Goal: Task Accomplishment & Management: Use online tool/utility

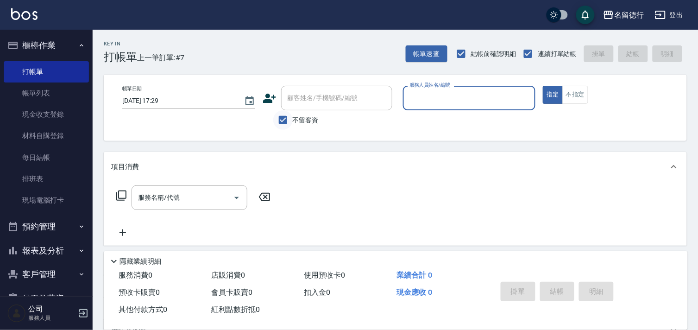
click at [289, 113] on input "不留客資" at bounding box center [282, 119] width 19 height 19
checkbox input "false"
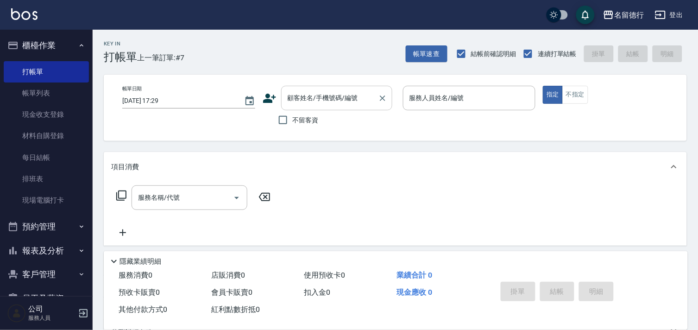
click at [301, 101] on div "顧客姓名/手機號碼/編號 顧客姓名/手機號碼/編號" at bounding box center [336, 98] width 111 height 25
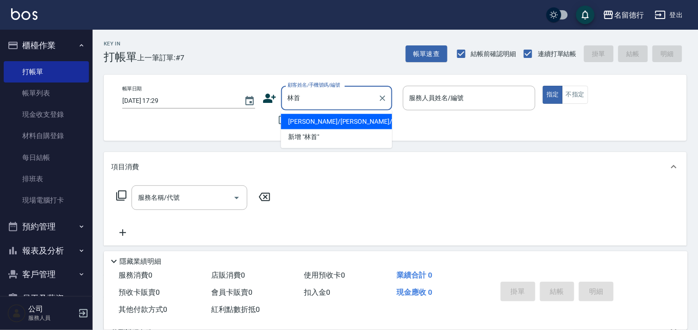
click at [326, 122] on li "[PERSON_NAME]/[PERSON_NAME]/07005" at bounding box center [336, 121] width 111 height 15
type input "[PERSON_NAME]/[PERSON_NAME]/07005"
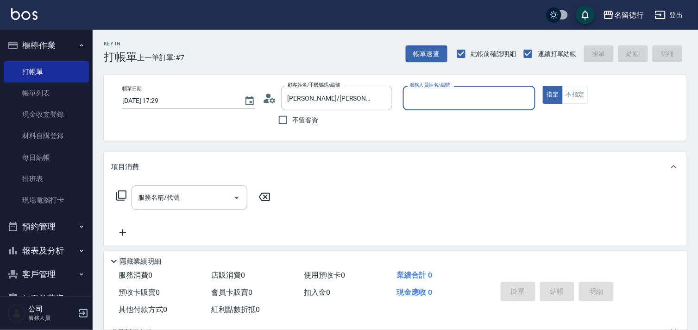
type input "品言-07"
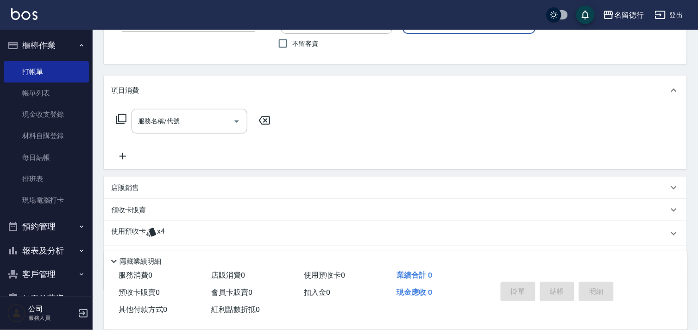
scroll to position [124, 0]
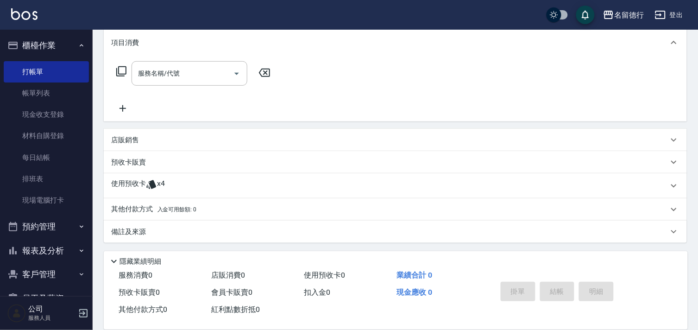
click at [130, 182] on p "使用預收卡" at bounding box center [128, 186] width 35 height 14
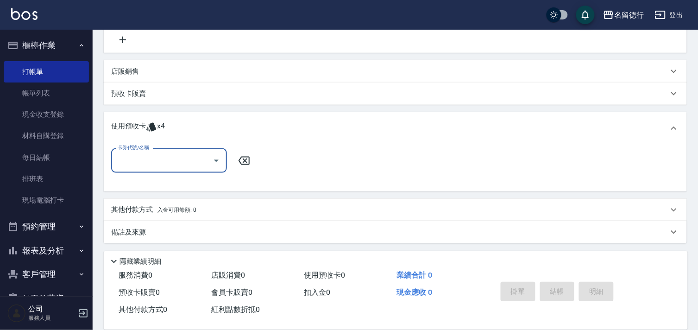
scroll to position [193, 0]
click at [151, 164] on input "卡券代號/名稱" at bounding box center [162, 160] width 94 height 16
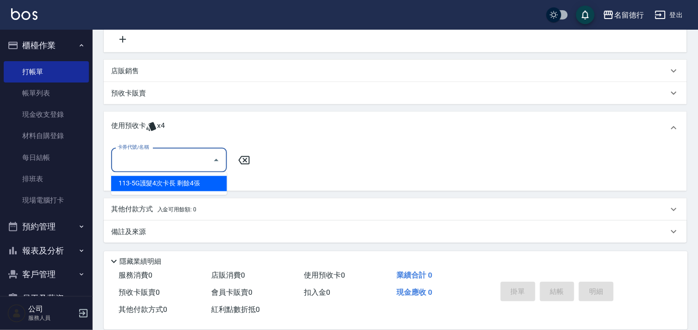
click at [152, 183] on div "113-5G護髮4次卡長 剩餘4張" at bounding box center [169, 183] width 116 height 15
type input "113-5G護髮4次卡長"
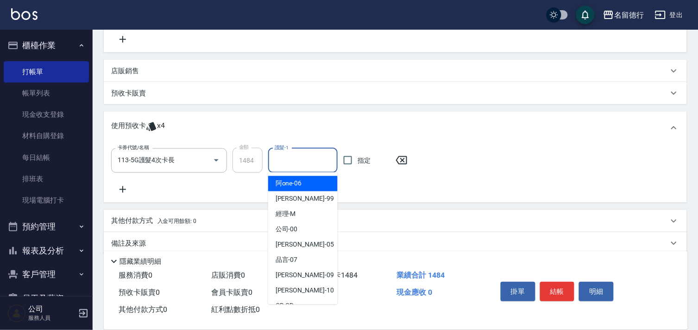
click at [303, 167] on input "護髮-1" at bounding box center [302, 160] width 61 height 16
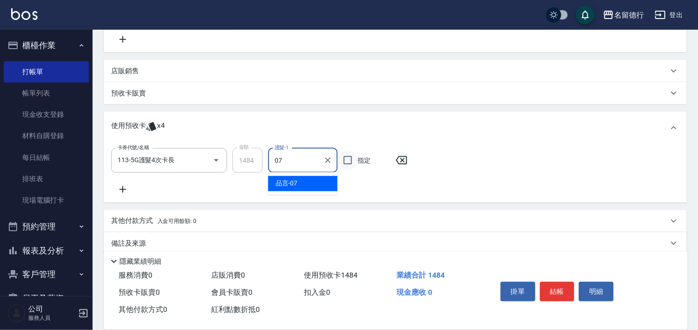
drag, startPoint x: 304, startPoint y: 183, endPoint x: 346, endPoint y: 167, distance: 44.6
click at [304, 184] on div "品言 -07" at bounding box center [303, 183] width 70 height 15
type input "品言-07"
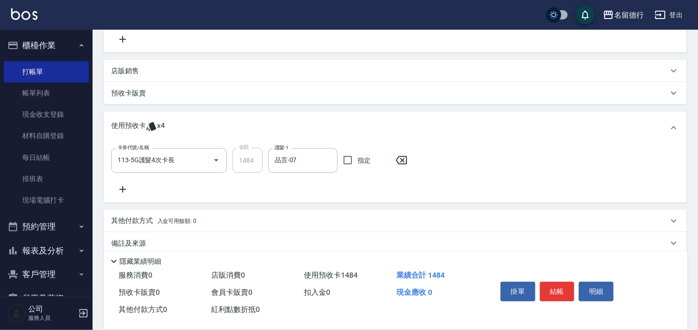
click at [362, 159] on span "指定" at bounding box center [364, 161] width 13 height 10
click at [358, 159] on input "指定" at bounding box center [347, 160] width 19 height 19
checkbox input "true"
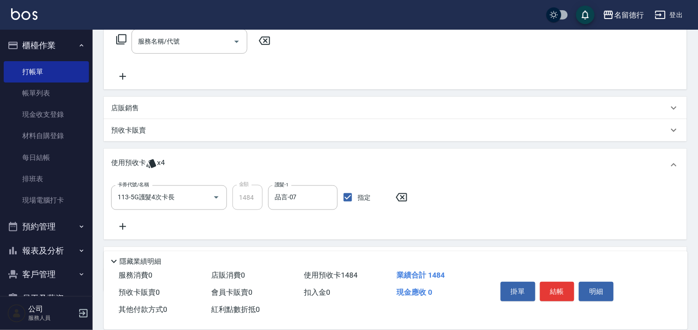
scroll to position [90, 0]
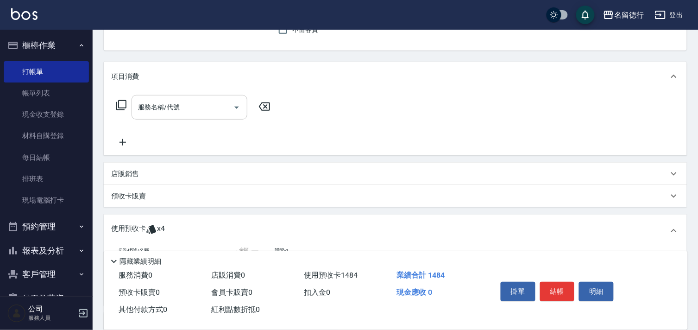
click at [168, 107] on div "服務名稱/代號 服務名稱/代號" at bounding box center [190, 107] width 116 height 25
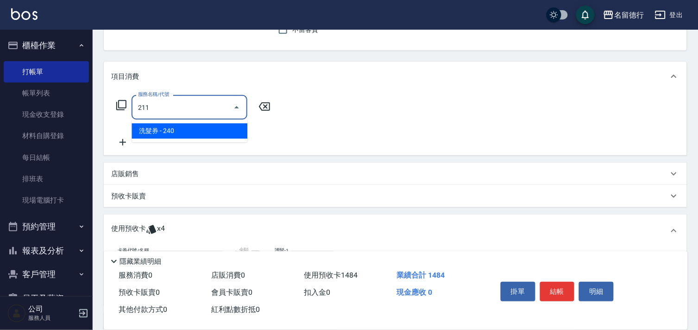
click at [185, 130] on span "洗髮券 - 240" at bounding box center [190, 130] width 116 height 15
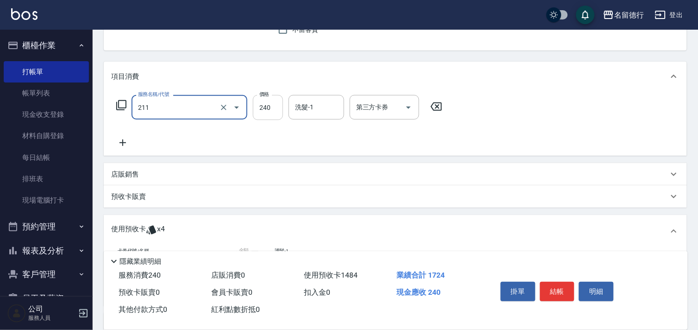
type input "洗髮券(211)"
click at [272, 110] on input "240" at bounding box center [268, 107] width 30 height 25
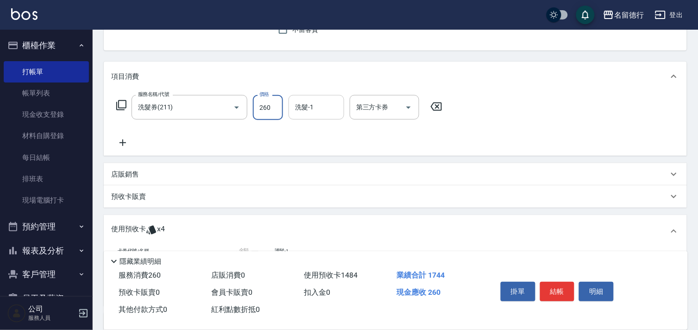
type input "260"
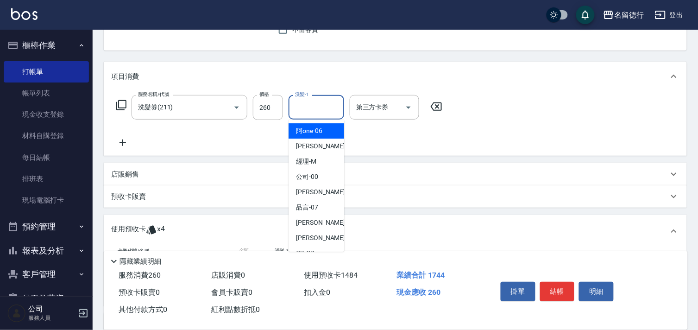
click at [308, 106] on div "洗髮-1 洗髮-1" at bounding box center [317, 107] width 56 height 25
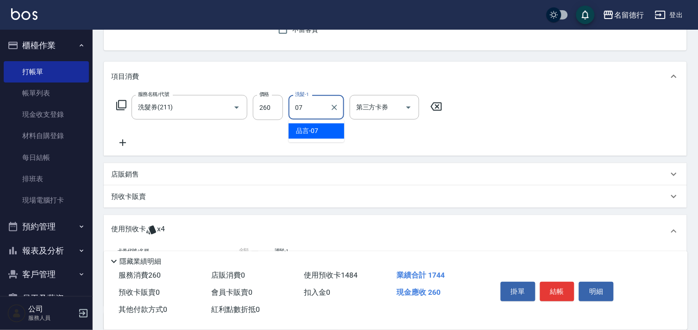
click at [301, 124] on div "品言 -07" at bounding box center [317, 130] width 56 height 15
type input "品言-07"
click at [357, 109] on div "第三方卡券 第三方卡券" at bounding box center [385, 107] width 70 height 25
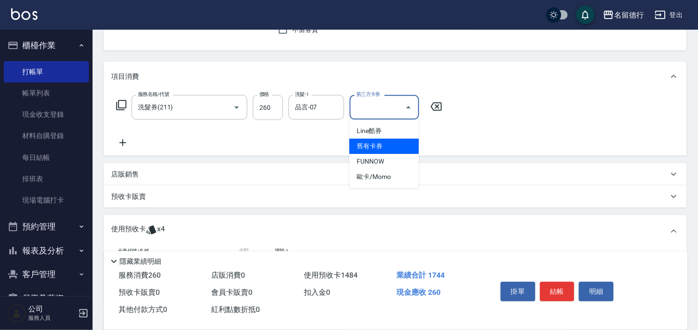
drag, startPoint x: 369, startPoint y: 146, endPoint x: 274, endPoint y: 147, distance: 95.5
click at [369, 147] on span "舊有卡券" at bounding box center [384, 146] width 70 height 15
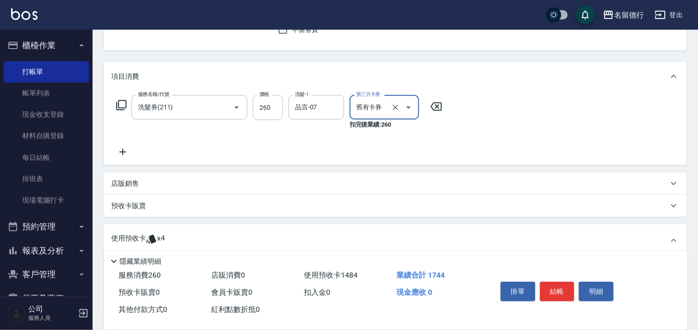
type input "舊有卡券"
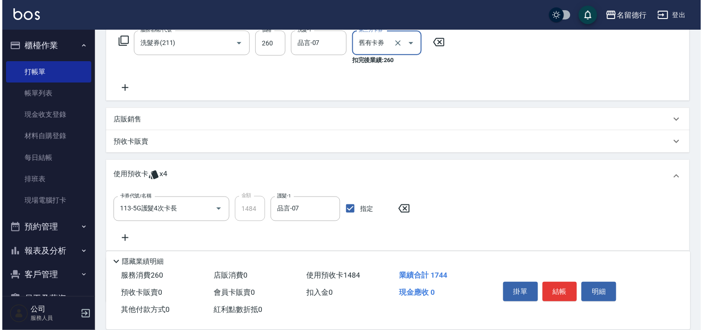
scroll to position [215, 0]
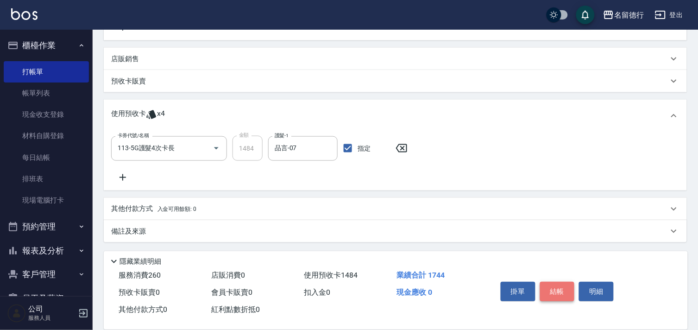
click at [552, 287] on button "結帳" at bounding box center [557, 291] width 35 height 19
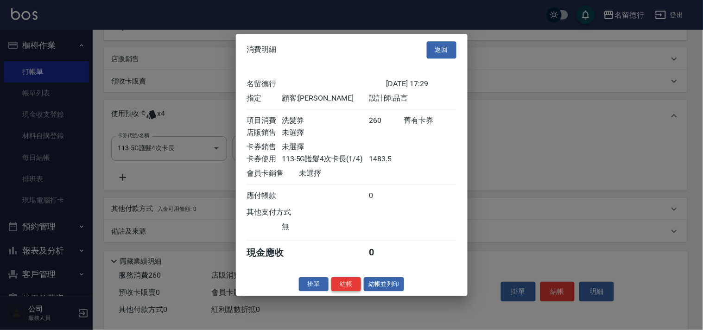
click at [350, 287] on button "結帳" at bounding box center [346, 284] width 30 height 14
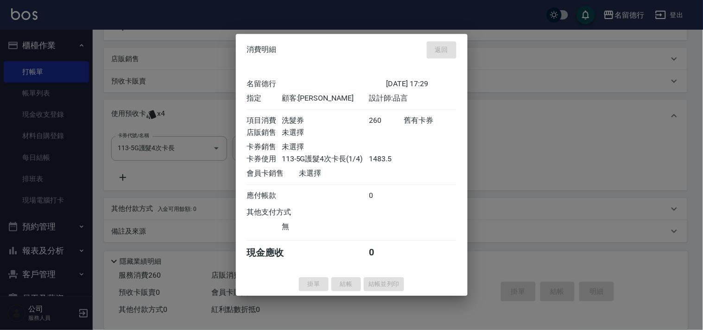
type input "[DATE] 18:24"
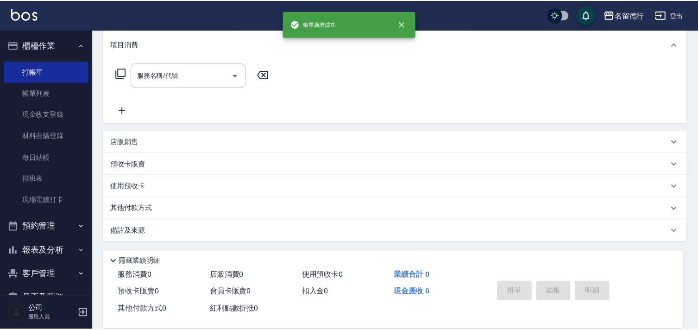
scroll to position [0, 0]
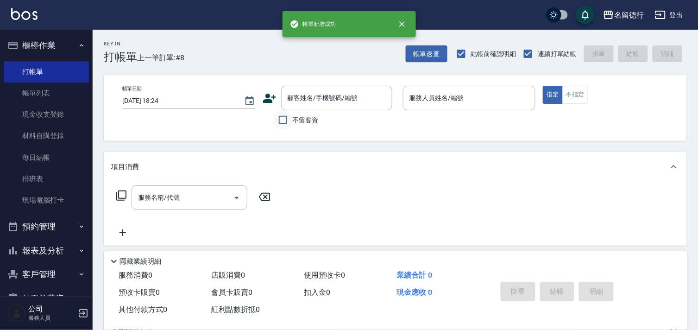
click at [285, 123] on input "不留客資" at bounding box center [282, 119] width 19 height 19
checkbox input "true"
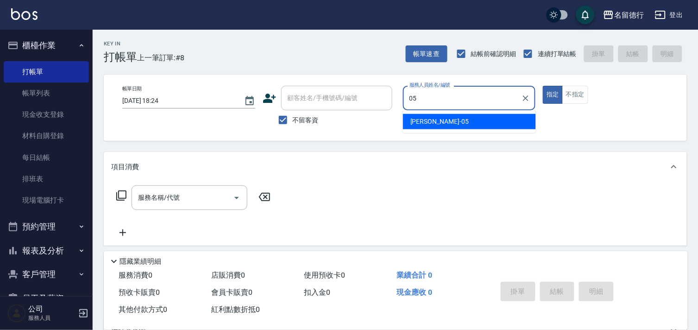
click at [419, 125] on span "[PERSON_NAME]-05" at bounding box center [440, 122] width 58 height 10
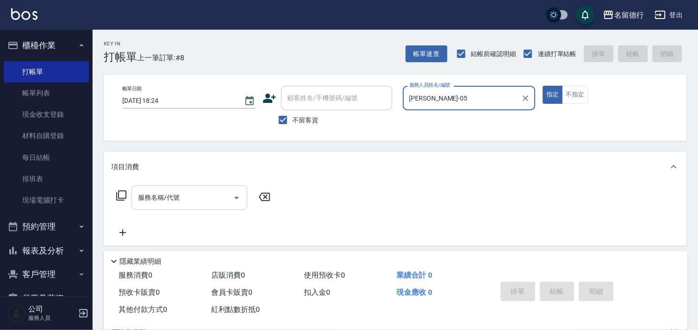
type input "[PERSON_NAME]-05"
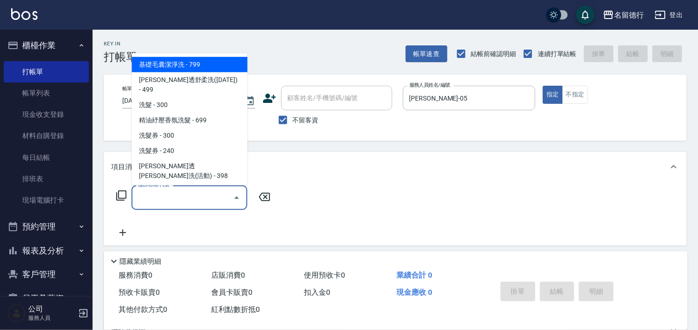
click at [177, 196] on input "服務名稱/代號" at bounding box center [183, 198] width 94 height 16
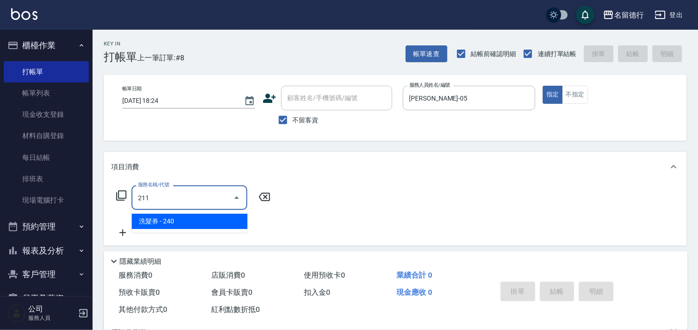
click at [189, 220] on span "洗髮券 - 240" at bounding box center [190, 221] width 116 height 15
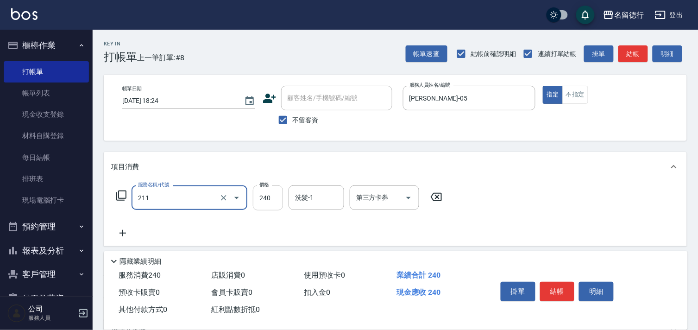
type input "洗髮券(211)"
click at [272, 201] on input "240" at bounding box center [268, 197] width 30 height 25
type input "260"
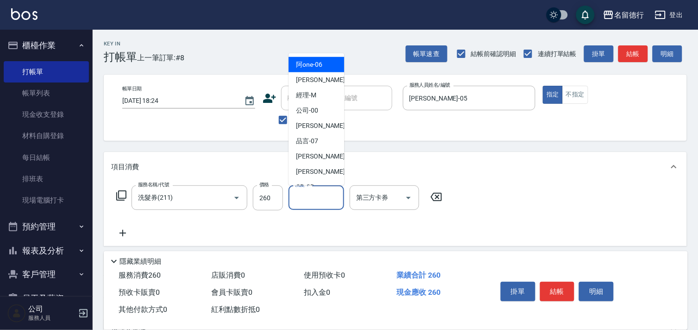
click at [312, 198] on input "洗髮-1" at bounding box center [316, 198] width 47 height 16
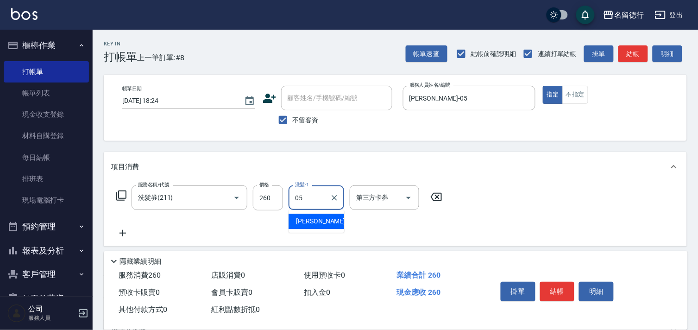
click at [308, 220] on span "[PERSON_NAME]-05" at bounding box center [325, 221] width 58 height 10
type input "[PERSON_NAME]-05"
click at [376, 199] on input "第三方卡券" at bounding box center [377, 198] width 47 height 16
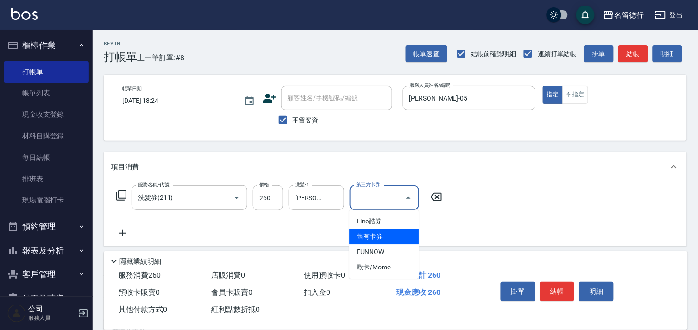
click at [373, 234] on span "舊有卡券" at bounding box center [384, 236] width 70 height 15
type input "舊有卡券"
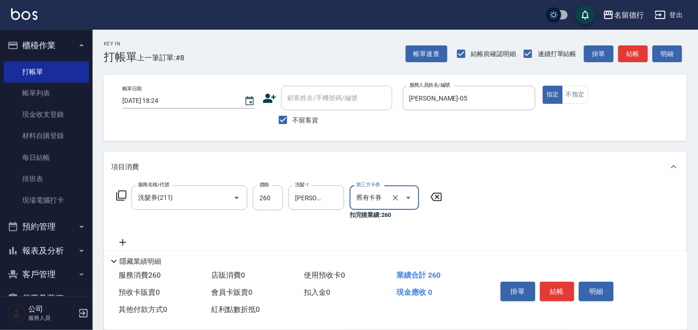
click at [535, 218] on div "服務名稱/代號 洗髮券(211) 服務名稱/代號 價格 260 價格 洗髮-1 [PERSON_NAME]-05 洗髮-1 第三方卡券 舊有卡券 第三方卡券 …" at bounding box center [395, 219] width 583 height 74
click at [563, 284] on button "結帳" at bounding box center [557, 291] width 35 height 19
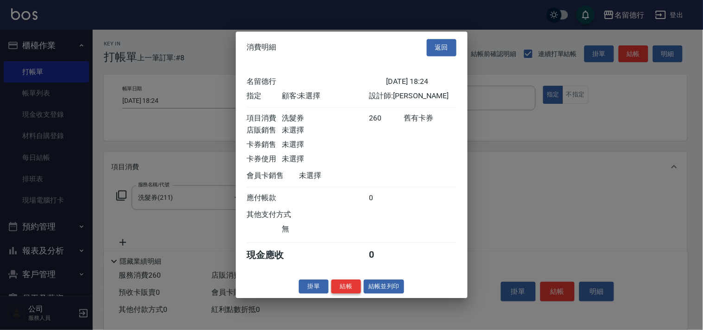
click at [348, 291] on button "結帳" at bounding box center [346, 286] width 30 height 14
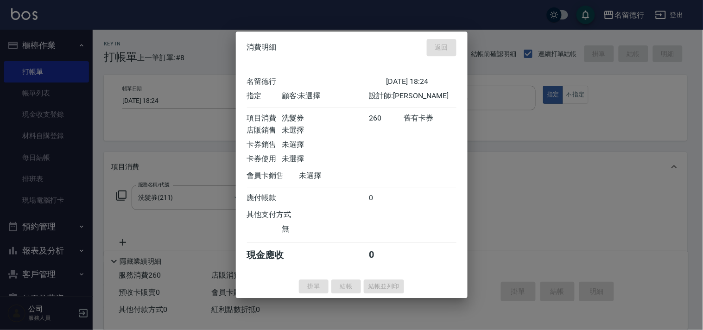
type input "[DATE] 18:25"
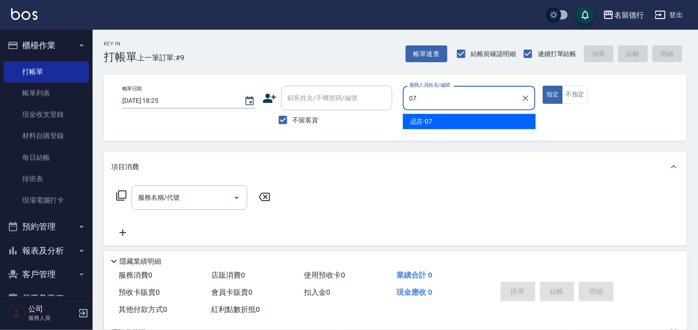
click at [420, 124] on span "品言 -07" at bounding box center [422, 122] width 22 height 10
type input "品言-07"
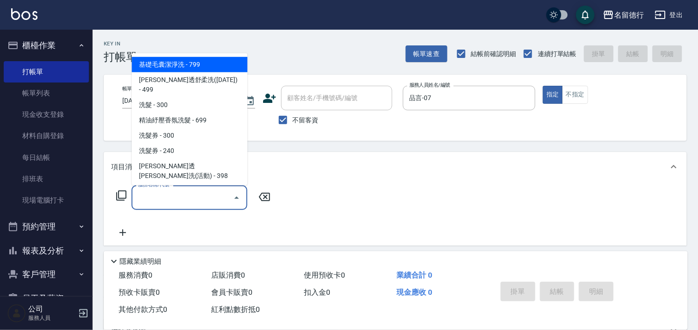
click at [151, 198] on div "服務名稱/代號 服務名稱/代號" at bounding box center [190, 197] width 116 height 25
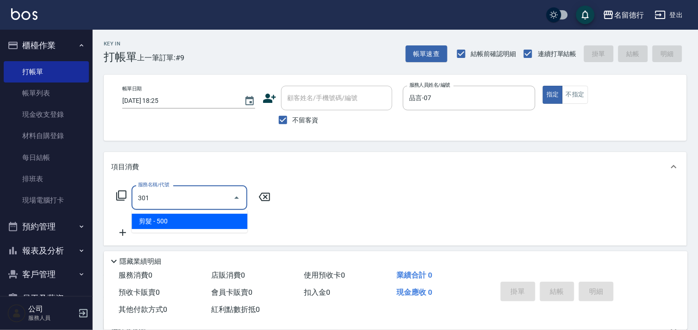
click at [163, 221] on span "剪髮 - 500" at bounding box center [190, 221] width 116 height 15
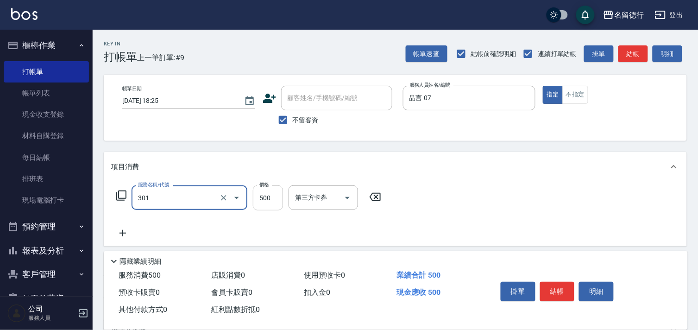
type input "剪髮(301)"
click at [266, 194] on input "500" at bounding box center [268, 197] width 30 height 25
type input "600"
click at [440, 204] on div "服務名稱/代號 剪髮(301) 服務名稱/代號 價格 600 價格 第三方卡券 第三方卡券" at bounding box center [395, 214] width 583 height 64
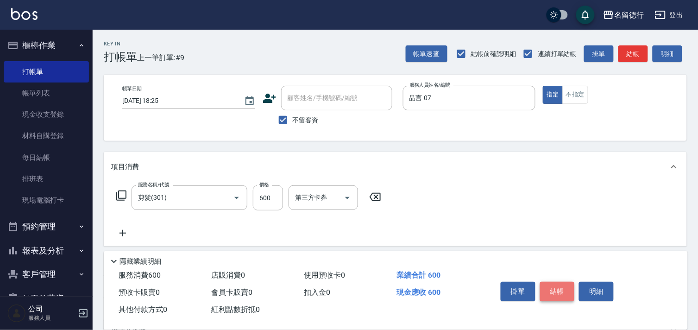
click at [548, 282] on button "結帳" at bounding box center [557, 291] width 35 height 19
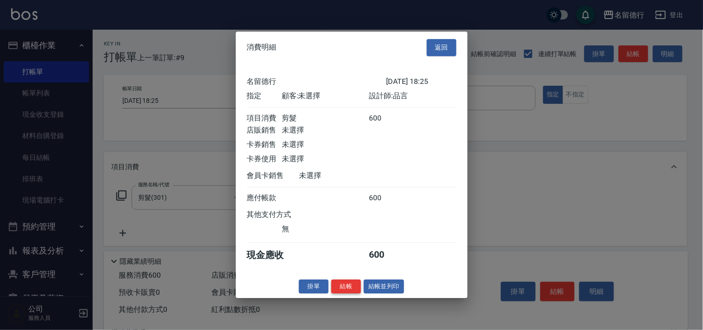
click at [337, 293] on button "結帳" at bounding box center [346, 286] width 30 height 14
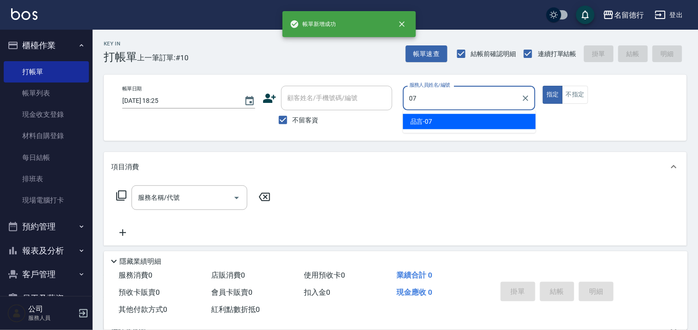
click at [456, 125] on div "品言 -07" at bounding box center [469, 121] width 133 height 15
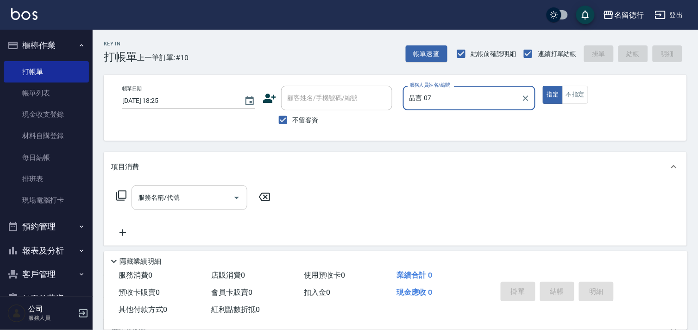
type input "品言-07"
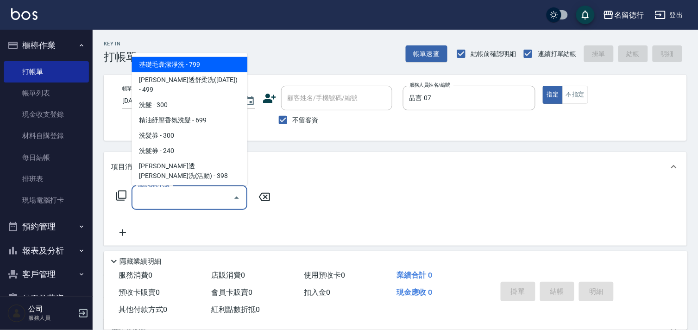
click at [146, 195] on div "服務名稱/代號 服務名稱/代號" at bounding box center [190, 197] width 116 height 25
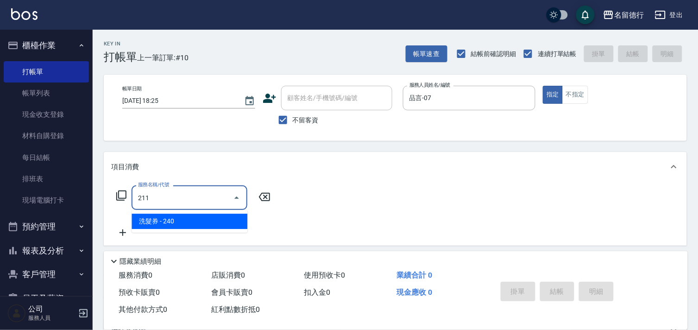
click at [177, 224] on span "洗髮券 - 240" at bounding box center [190, 221] width 116 height 15
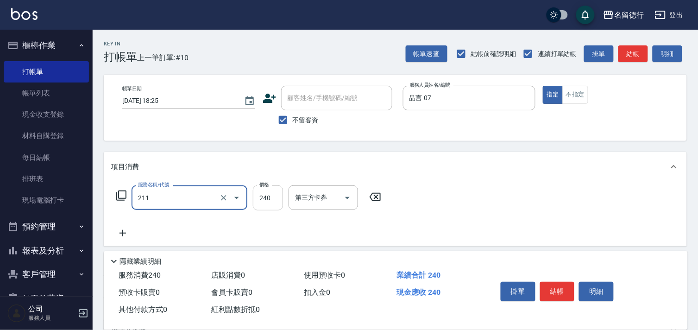
type input "洗髮券(211)"
click at [272, 204] on input "240" at bounding box center [268, 197] width 30 height 25
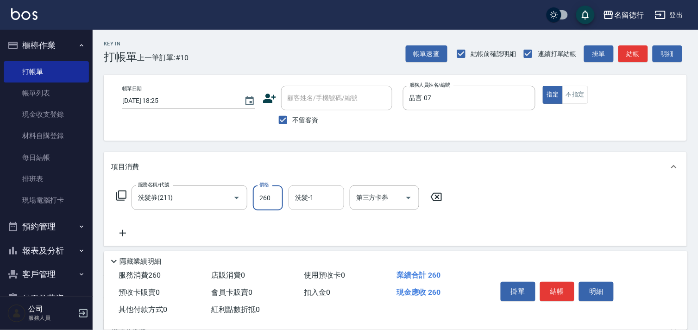
type input "260"
click at [309, 202] on input "洗髮-1" at bounding box center [316, 198] width 47 height 16
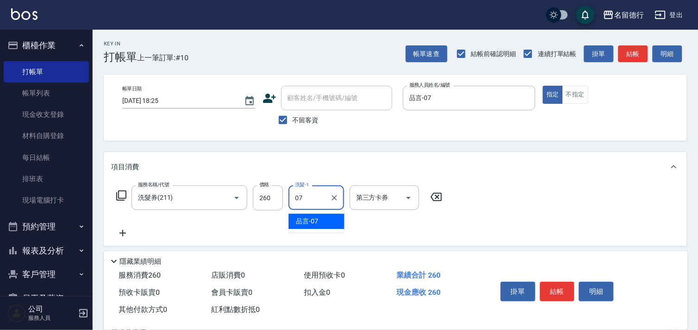
click at [312, 216] on span "品言 -07" at bounding box center [307, 221] width 22 height 10
type input "品言-07"
click at [365, 201] on div "第三方卡券 第三方卡券" at bounding box center [385, 197] width 70 height 25
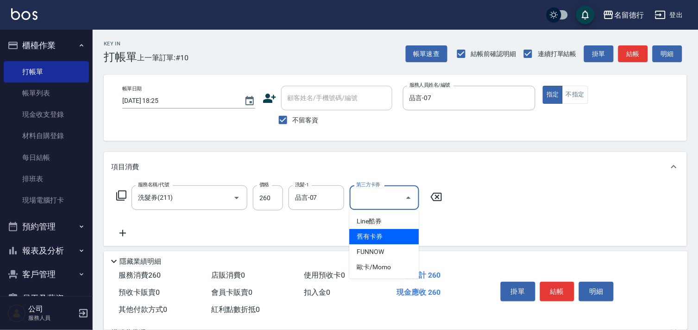
click at [359, 233] on span "舊有卡券" at bounding box center [384, 236] width 70 height 15
type input "舊有卡券"
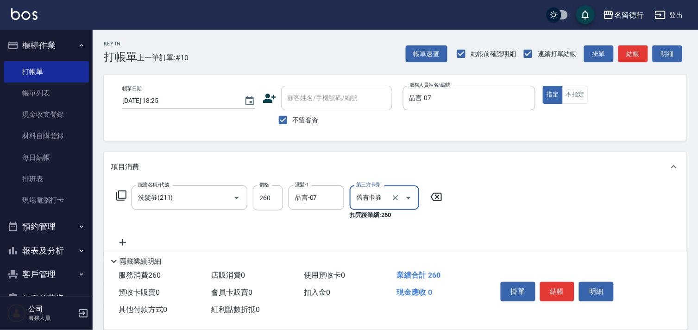
click at [348, 233] on div "服務名稱/代號 洗髮券(211) 服務名稱/代號 價格 260 價格 洗髮-1 品言-07 洗髮-1 第三方卡券 舊有卡券 第三方卡券 扣完後業績: 260" at bounding box center [279, 216] width 337 height 63
click at [570, 289] on button "結帳" at bounding box center [557, 291] width 35 height 19
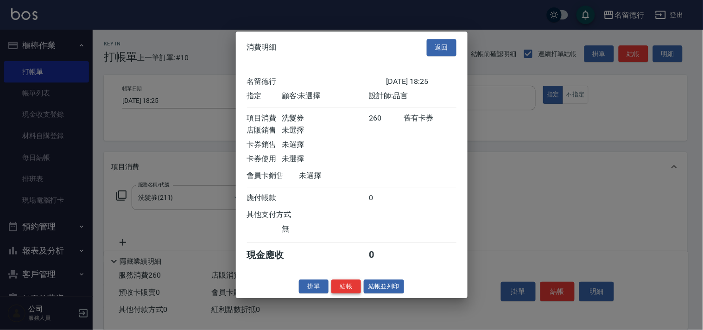
click at [342, 288] on button "結帳" at bounding box center [346, 286] width 30 height 14
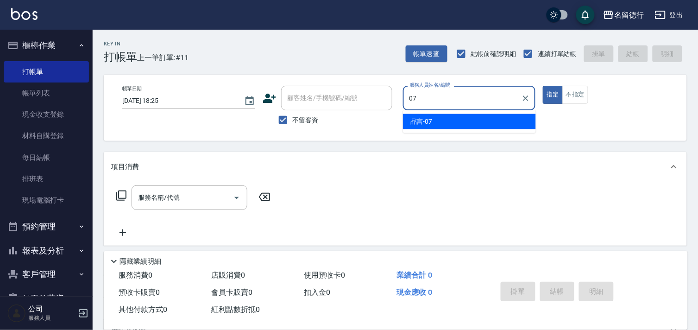
click at [456, 115] on div "品言 -07" at bounding box center [469, 121] width 133 height 15
type input "品言-07"
click at [173, 203] on input "服務名稱/代號" at bounding box center [183, 198] width 94 height 16
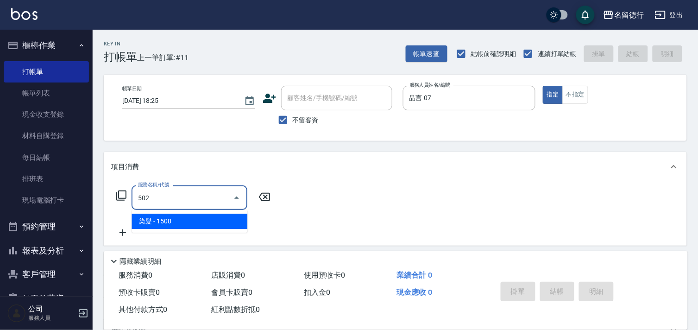
click at [185, 221] on span "染髮 - 1500" at bounding box center [190, 221] width 116 height 15
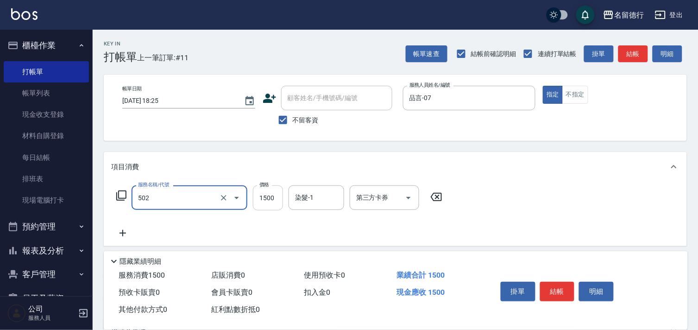
type input "染髮(502)"
click at [257, 202] on input "1500" at bounding box center [268, 197] width 30 height 25
type input "2000"
click at [313, 199] on input "染髮-1" at bounding box center [316, 198] width 47 height 16
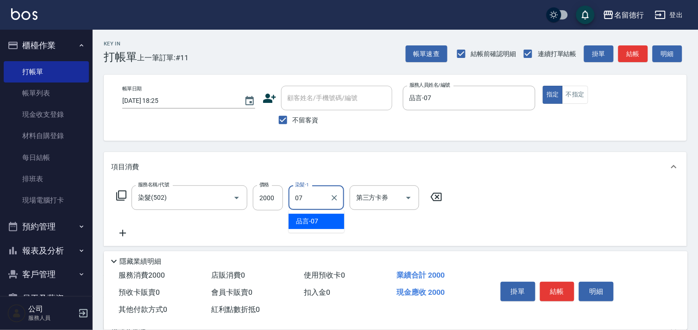
click at [317, 214] on div "品言 -07" at bounding box center [317, 221] width 56 height 15
type input "品言-07"
click at [124, 234] on icon at bounding box center [122, 233] width 23 height 11
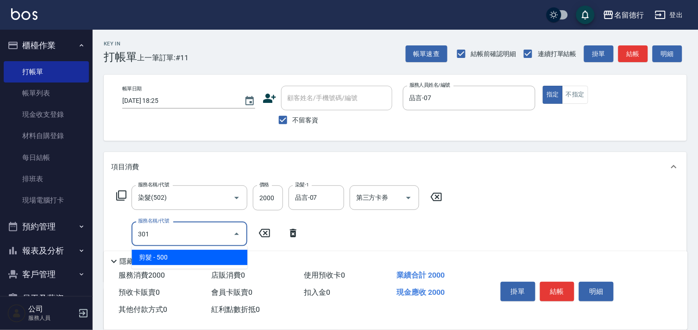
click at [158, 256] on span "剪髮 - 500" at bounding box center [190, 257] width 116 height 15
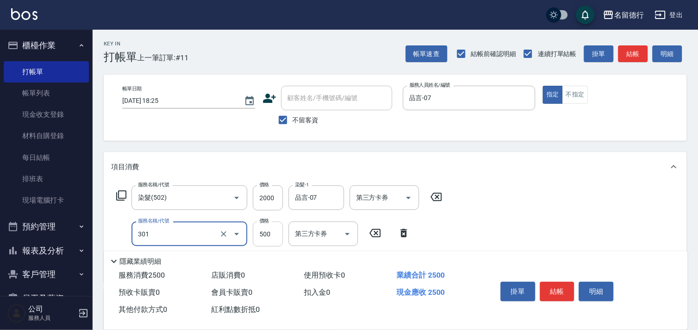
click at [276, 233] on input "500" at bounding box center [268, 234] width 30 height 25
type input "剪髮(301)"
type input "600"
click at [401, 235] on icon at bounding box center [404, 233] width 23 height 11
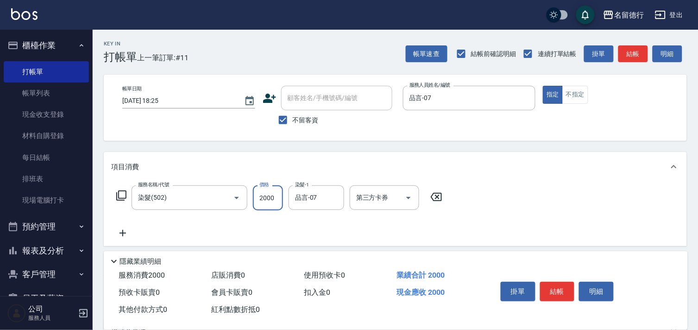
click at [270, 201] on input "2000" at bounding box center [268, 197] width 30 height 25
type input "2600"
click at [481, 224] on div "服務名稱/代號 染髮(502) 服務名稱/代號 價格 2600 價格 染髮-1 品言-07 染髮-1 第三方卡券 第三方卡券" at bounding box center [395, 214] width 583 height 64
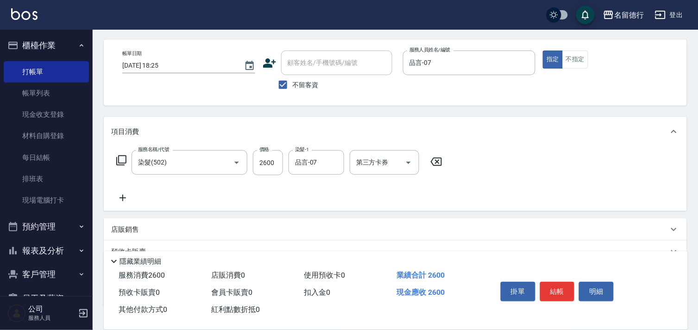
scroll to position [100, 0]
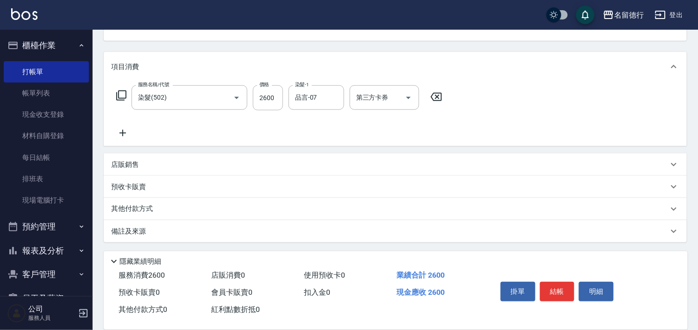
click at [127, 204] on p "其他付款方式" at bounding box center [134, 209] width 46 height 10
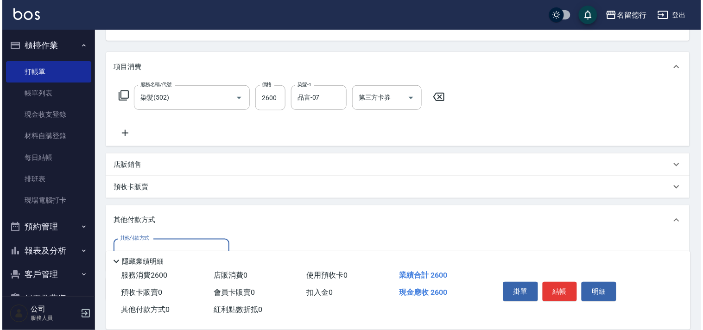
scroll to position [152, 0]
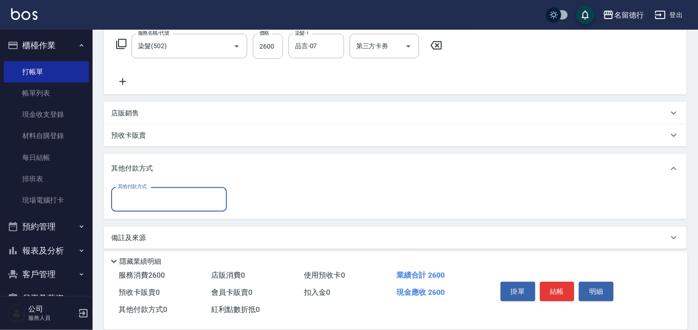
click at [129, 204] on input "其他付款方式" at bounding box center [169, 199] width 108 height 16
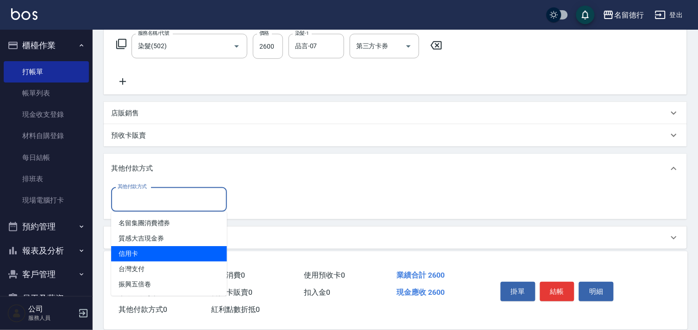
click at [172, 253] on span "信用卡" at bounding box center [169, 253] width 116 height 15
type input "信用卡"
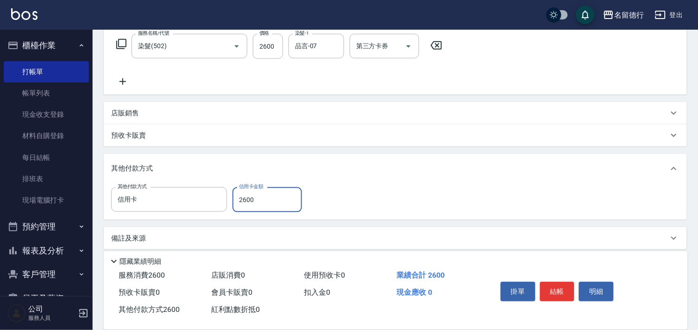
type input "2600"
click at [390, 207] on div "其他付款方式 信用卡 其他付款方式 信用卡金額 2600 信用卡金額" at bounding box center [395, 199] width 569 height 25
click at [558, 291] on button "結帳" at bounding box center [557, 291] width 35 height 19
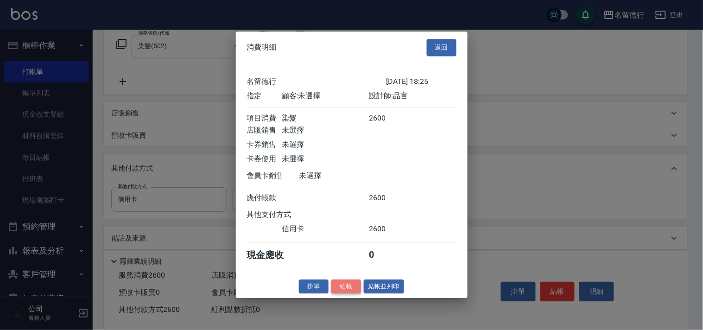
click at [341, 294] on button "結帳" at bounding box center [346, 286] width 30 height 14
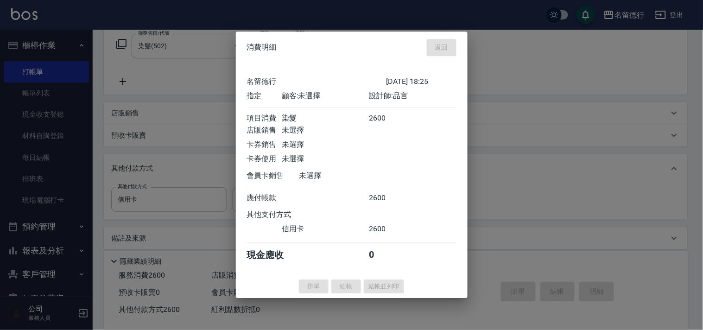
type input "[DATE] 18:26"
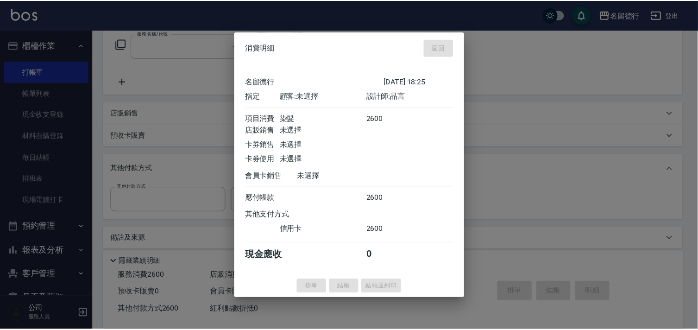
scroll to position [0, 0]
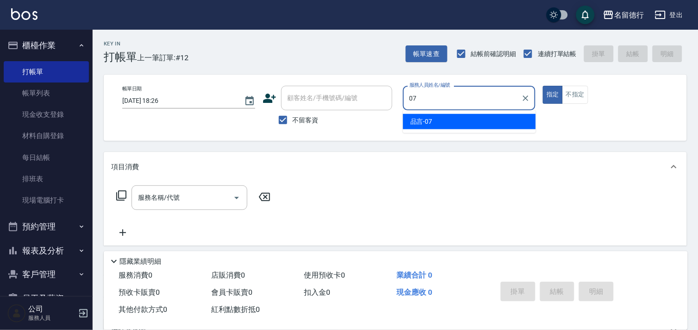
click at [464, 121] on div "品言 -07" at bounding box center [469, 121] width 133 height 15
type input "品言-07"
click at [143, 200] on div "服務名稱/代號 服務名稱/代號" at bounding box center [190, 197] width 116 height 25
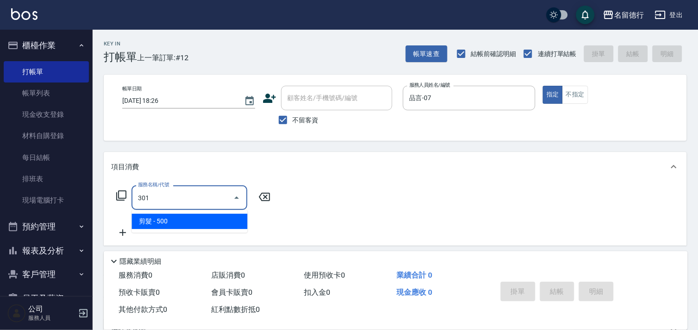
click at [168, 221] on span "剪髮 - 500" at bounding box center [190, 221] width 116 height 15
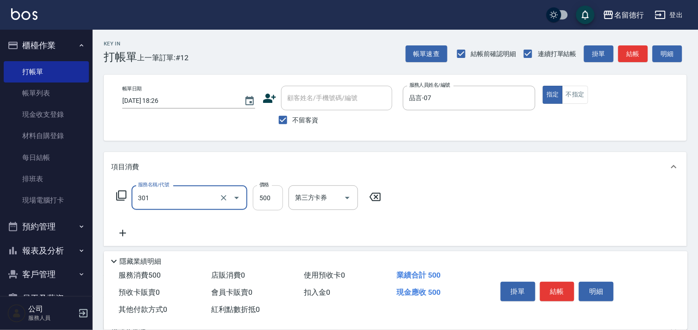
type input "剪髮(301)"
click at [277, 200] on input "500" at bounding box center [268, 197] width 30 height 25
type input "600"
drag, startPoint x: 503, startPoint y: 199, endPoint x: 522, endPoint y: 223, distance: 30.7
click at [503, 199] on div "服務名稱/代號 剪髮(301) 服務名稱/代號 價格 600 價格 第三方卡券 第三方卡券" at bounding box center [395, 214] width 583 height 64
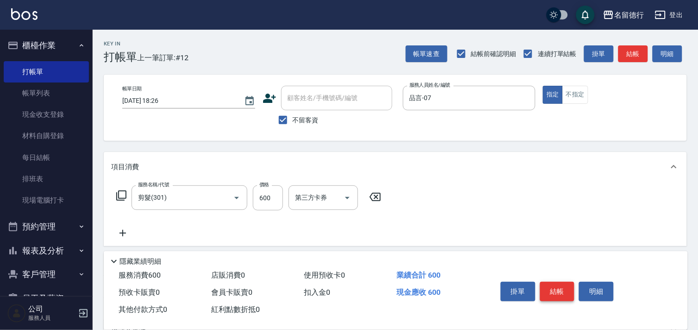
click at [554, 287] on button "結帳" at bounding box center [557, 291] width 35 height 19
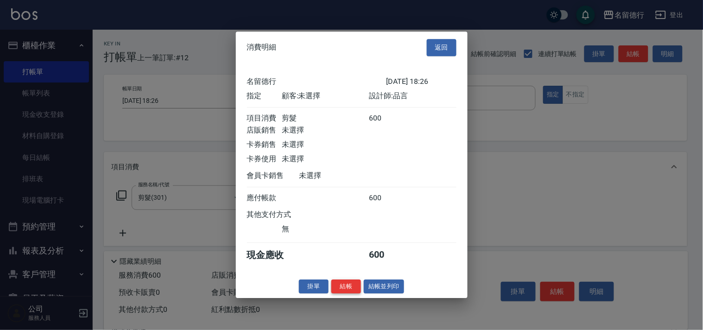
click at [337, 289] on button "結帳" at bounding box center [346, 286] width 30 height 14
